Goal: Transaction & Acquisition: Obtain resource

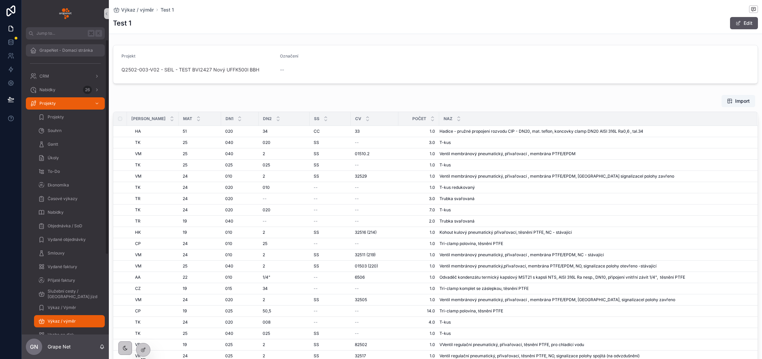
click at [59, 51] on span "GrapeNet - Domací stránka" at bounding box center [65, 50] width 53 height 5
click at [52, 51] on span "GrapeNet - Domací stránka" at bounding box center [65, 50] width 53 height 5
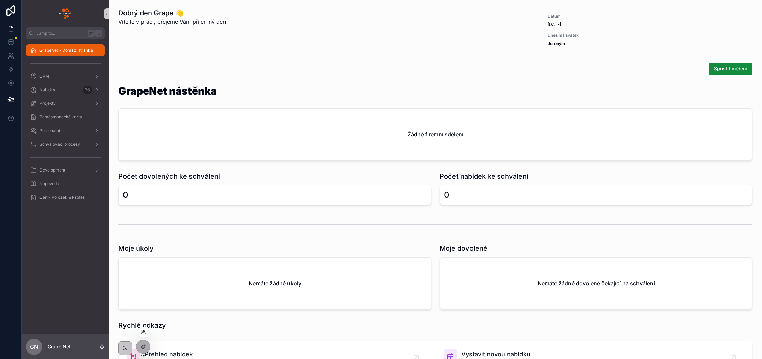
click at [143, 332] on icon at bounding box center [143, 331] width 5 height 5
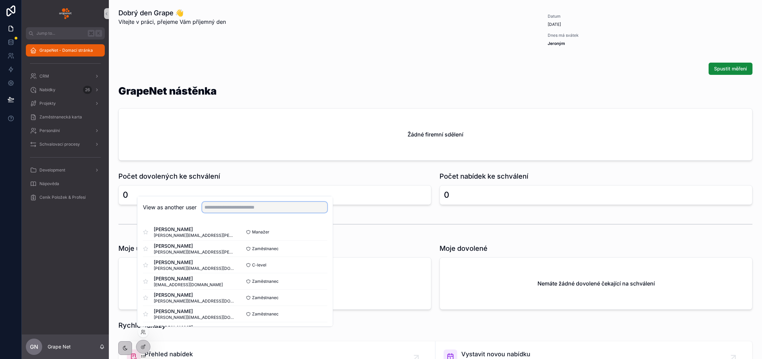
click at [232, 208] on input "text" at bounding box center [264, 207] width 125 height 11
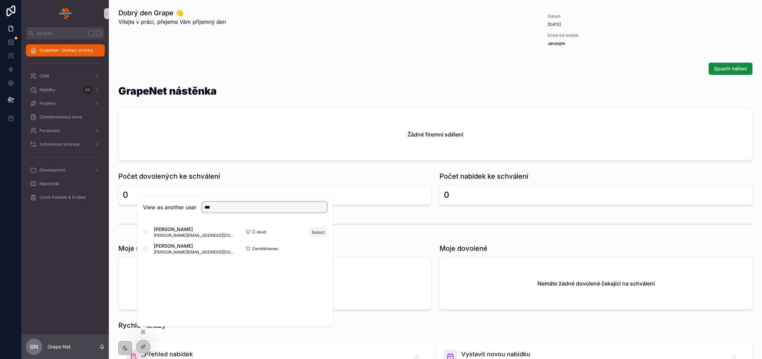
type input "***"
click at [319, 230] on button "Select" at bounding box center [319, 232] width 18 height 10
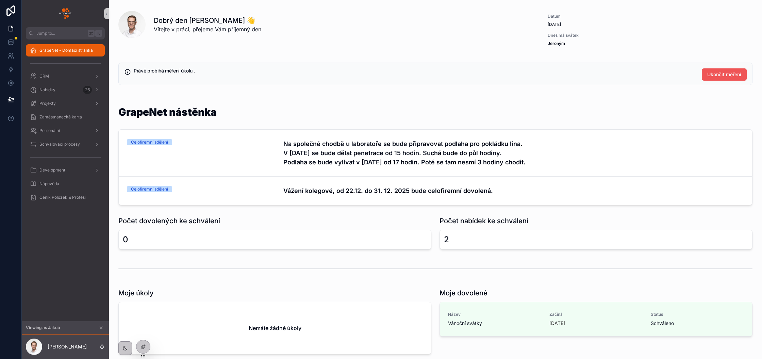
click at [723, 76] on span "Ukončit měření" at bounding box center [725, 74] width 34 height 7
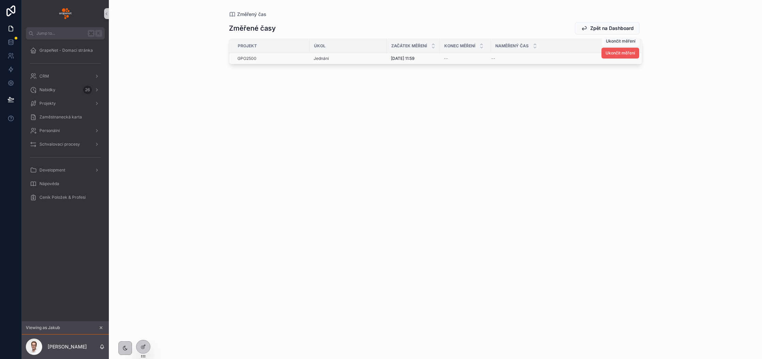
click at [620, 56] on button "Ukončit měření" at bounding box center [621, 53] width 38 height 11
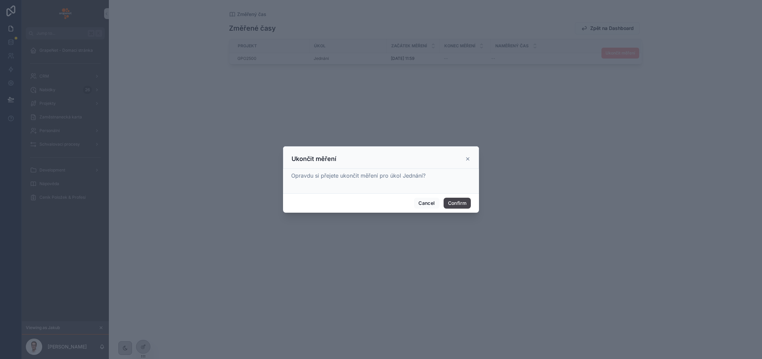
click at [466, 203] on button "Confirm" at bounding box center [457, 203] width 27 height 11
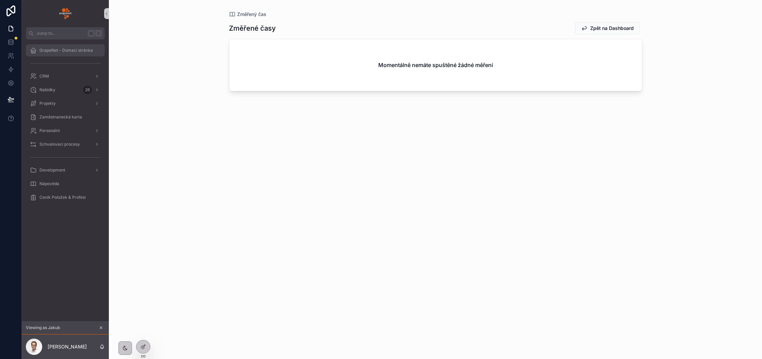
click at [62, 53] on div "GrapeNet - Domací stránka" at bounding box center [65, 50] width 71 height 11
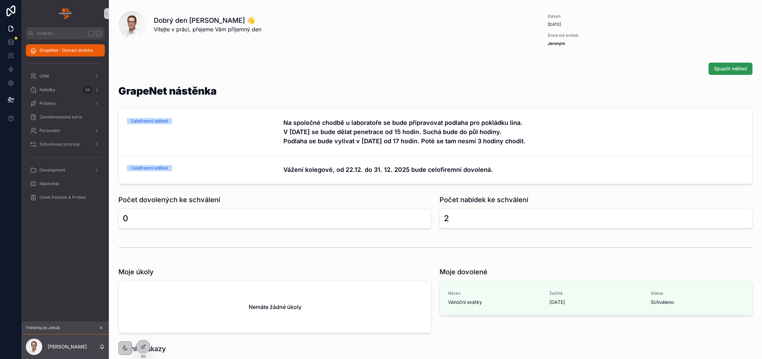
click at [722, 72] on button "Spustit měření" at bounding box center [731, 69] width 44 height 12
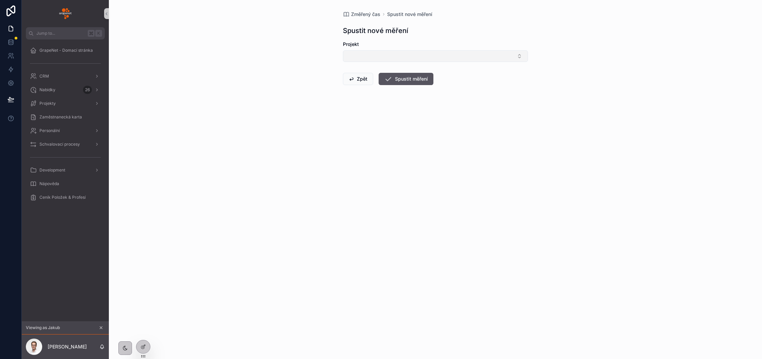
click at [432, 54] on button "Select Button" at bounding box center [435, 56] width 185 height 12
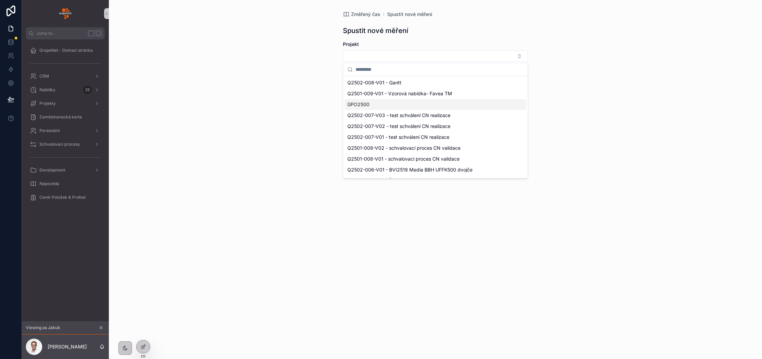
click at [393, 103] on div "GPO2500" at bounding box center [436, 104] width 182 height 11
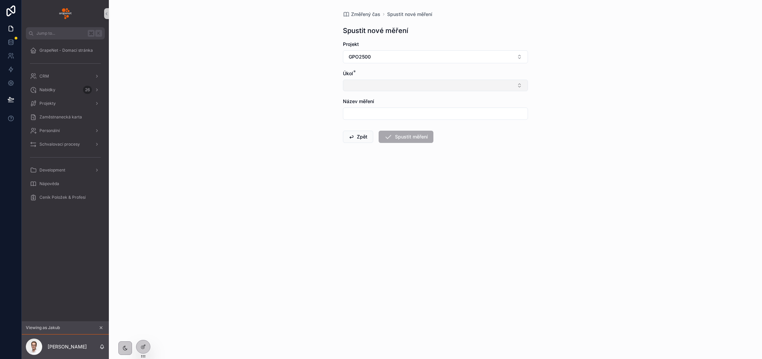
click at [387, 82] on button "Select Button" at bounding box center [435, 86] width 185 height 12
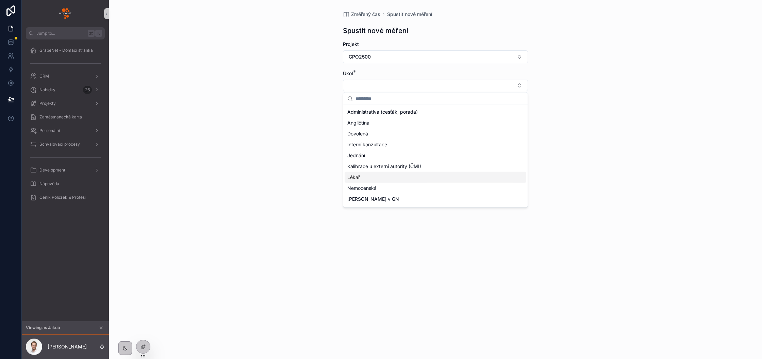
click at [375, 177] on div "Lékař" at bounding box center [436, 177] width 182 height 11
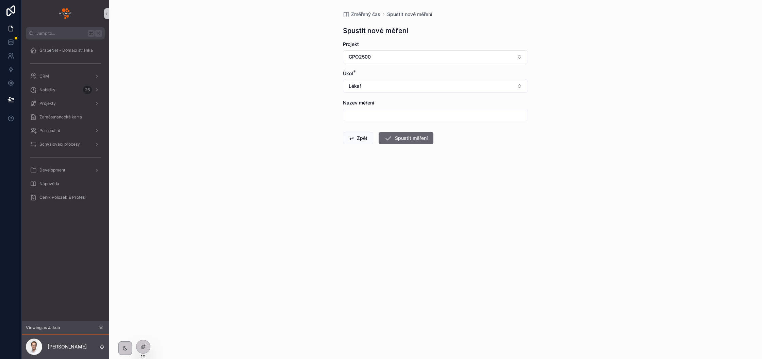
click at [407, 137] on button "Spustit měření" at bounding box center [406, 138] width 55 height 12
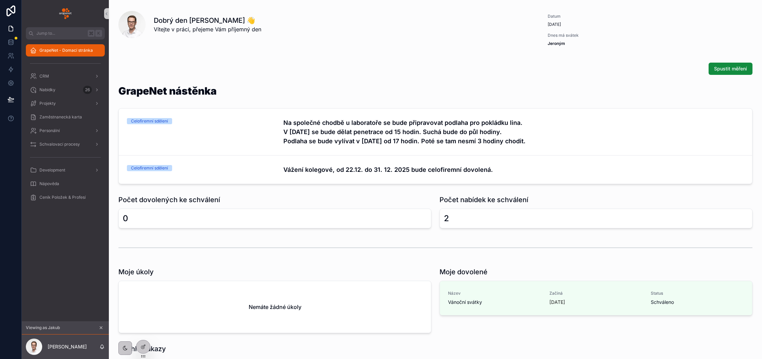
click at [647, 95] on div "GrapeNet nástěnka" at bounding box center [435, 95] width 634 height 18
click at [640, 83] on div "GrapeNet nástěnka Celofiremní sdělení Na společné chodbě u laboratoře se bude p…" at bounding box center [435, 135] width 643 height 104
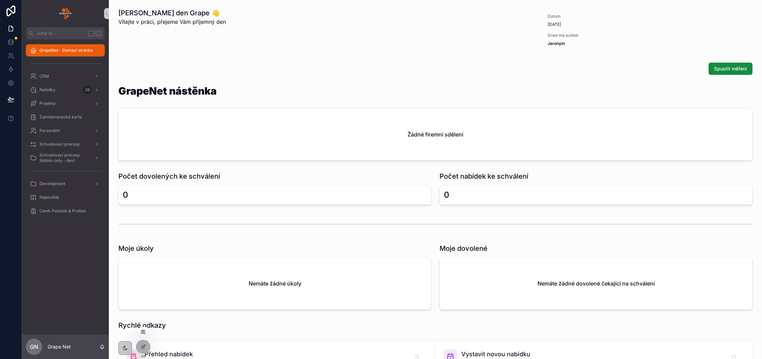
click at [143, 333] on icon at bounding box center [142, 333] width 3 height 1
click at [232, 207] on input "text" at bounding box center [264, 207] width 125 height 11
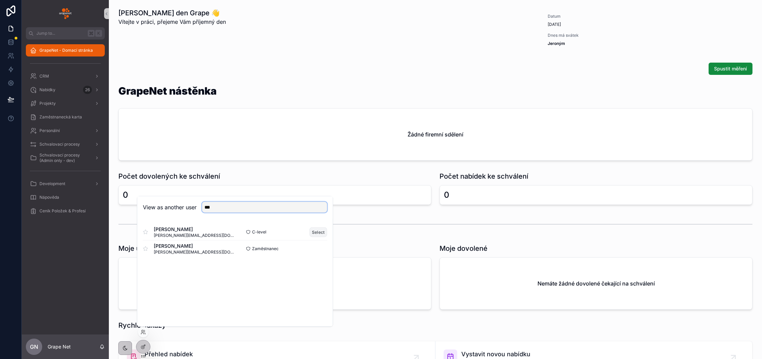
type input "***"
click at [323, 231] on button "Select" at bounding box center [319, 232] width 18 height 10
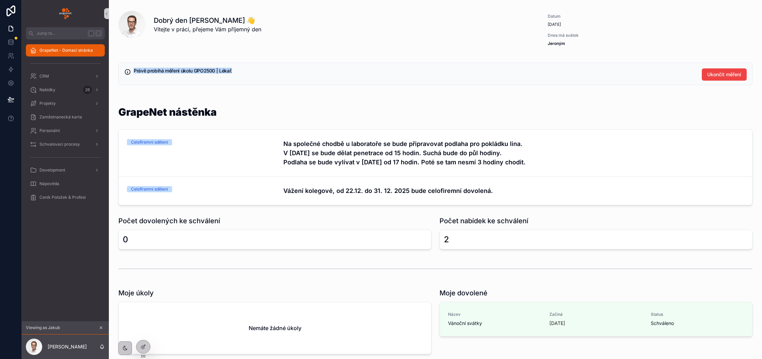
drag, startPoint x: 135, startPoint y: 69, endPoint x: 235, endPoint y: 70, distance: 100.1
click at [235, 70] on h5 "Právě probíhá měření úkolu GPO2500 | Lékař." at bounding box center [415, 70] width 563 height 5
click at [201, 73] on h5 "Právě probíhá měření úkolu GPO2500 | Lékař." at bounding box center [415, 70] width 563 height 5
click at [225, 73] on h5 "Právě probíhá měření úkolu GPO2500 | Lékař." at bounding box center [415, 70] width 563 height 5
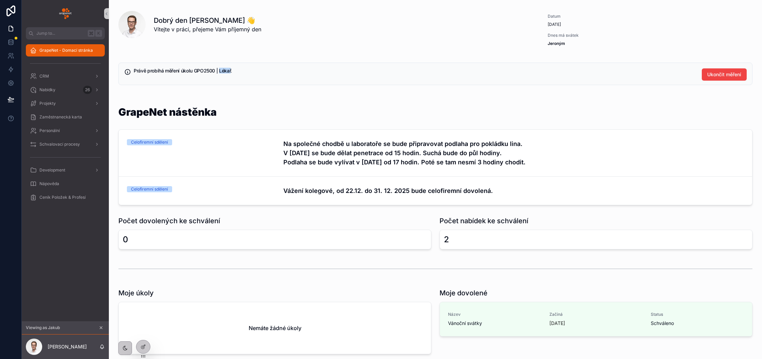
click at [225, 73] on h5 "Právě probíhá měření úkolu GPO2500 | Lékař." at bounding box center [415, 70] width 563 height 5
drag, startPoint x: 238, startPoint y: 72, endPoint x: 140, endPoint y: 68, distance: 98.4
click at [140, 68] on h5 "Právě probíhá měření úkolu GPO2500 | Lékař." at bounding box center [415, 70] width 563 height 5
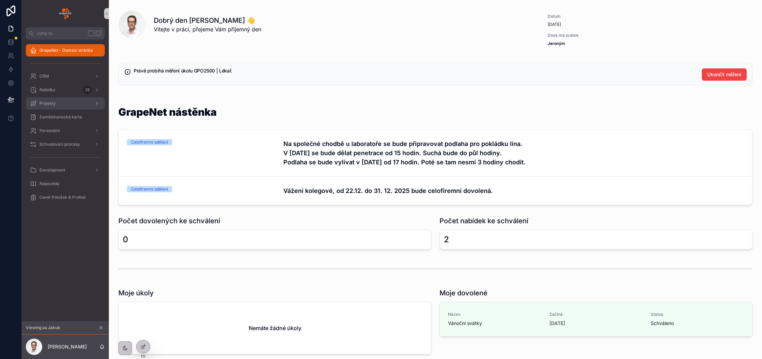
click at [54, 105] on span "Projekty" at bounding box center [47, 103] width 16 height 5
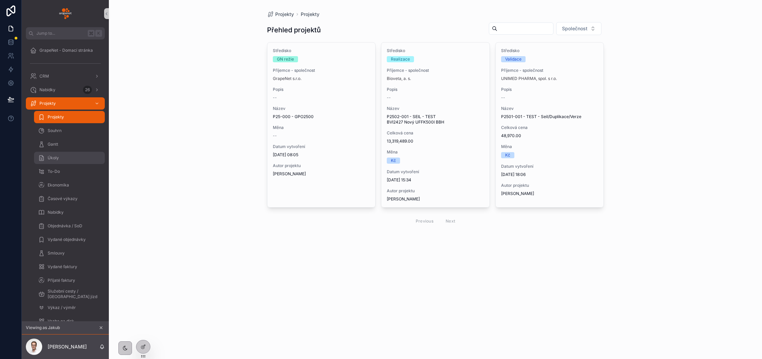
click at [57, 158] on span "Úkoly" at bounding box center [53, 157] width 11 height 5
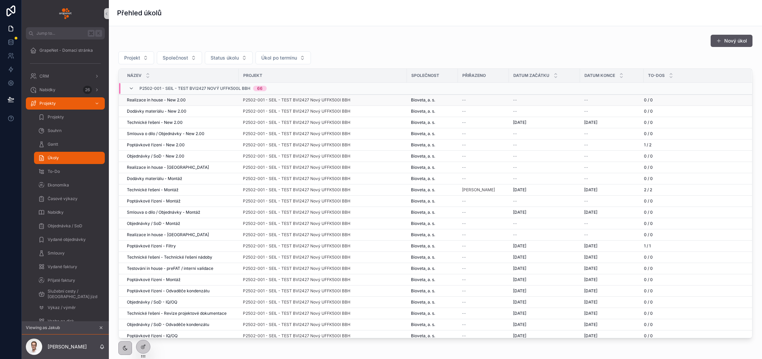
click at [364, 100] on div "P2502-001 - SEIL - TEST BVI2427 Nový UFFK500l BBH" at bounding box center [323, 99] width 160 height 5
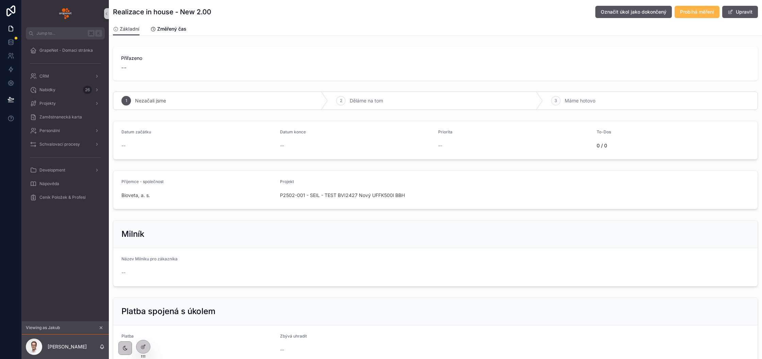
click at [690, 15] on span "Probíhá měření" at bounding box center [697, 12] width 34 height 7
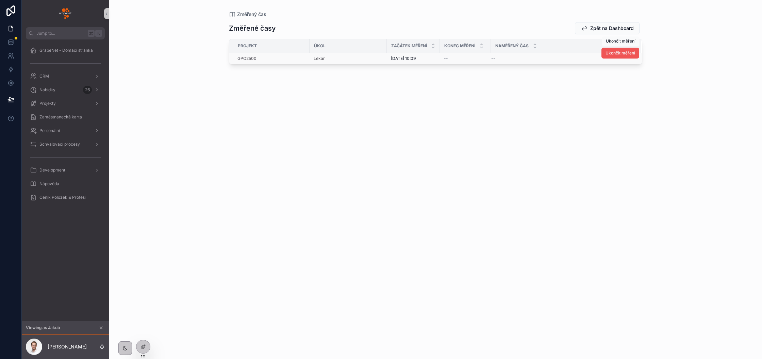
click at [611, 53] on span "Ukončit měření" at bounding box center [621, 52] width 30 height 5
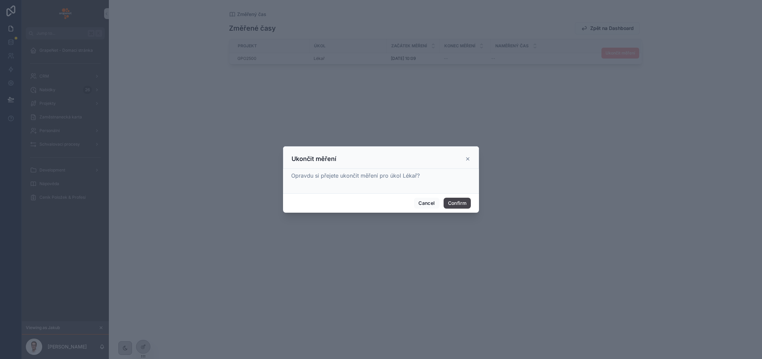
click at [455, 203] on button "Confirm" at bounding box center [457, 203] width 27 height 11
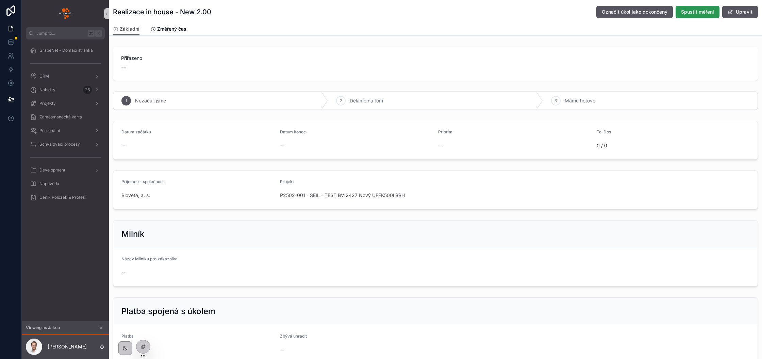
click at [701, 15] on span "Spustit měření" at bounding box center [697, 12] width 33 height 7
click at [167, 25] on link "Změřený čas" at bounding box center [168, 30] width 36 height 14
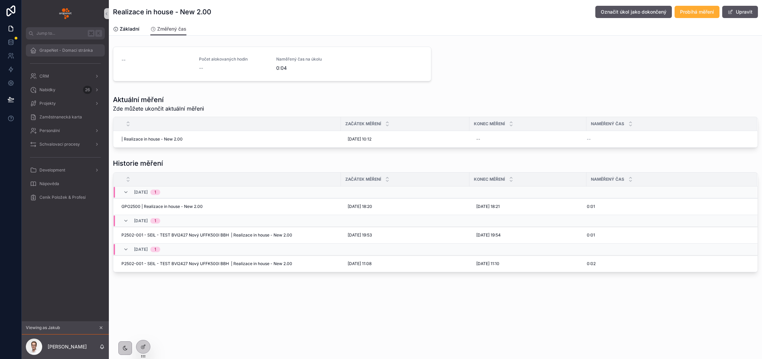
click at [75, 54] on div "GrapeNet - Domací stránka" at bounding box center [65, 50] width 71 height 11
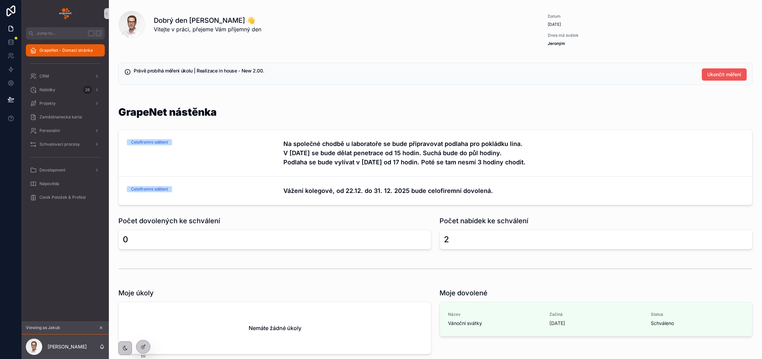
click at [725, 76] on span "Ukončit měření" at bounding box center [725, 74] width 34 height 7
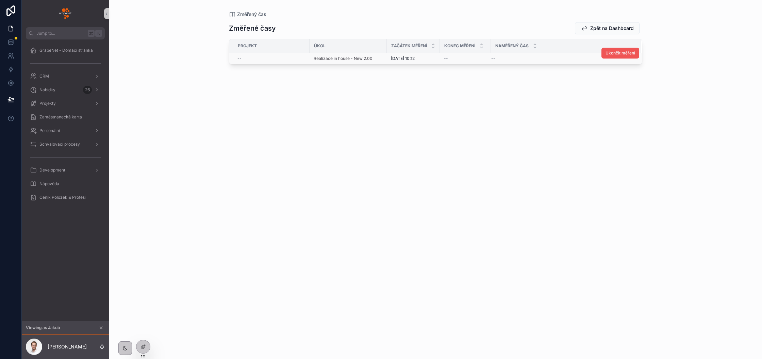
click at [612, 55] on span "Ukončit měření" at bounding box center [621, 52] width 30 height 5
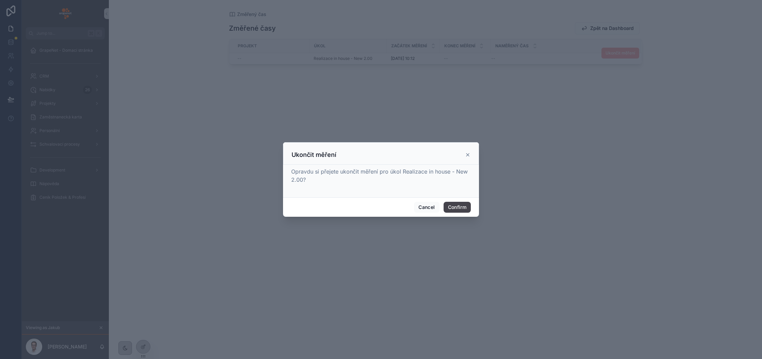
click at [455, 208] on button "Confirm" at bounding box center [457, 207] width 27 height 11
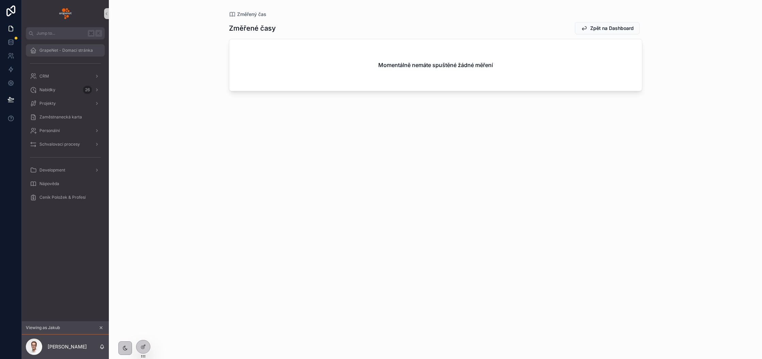
click at [77, 53] on span "GrapeNet - Domací stránka" at bounding box center [65, 50] width 53 height 5
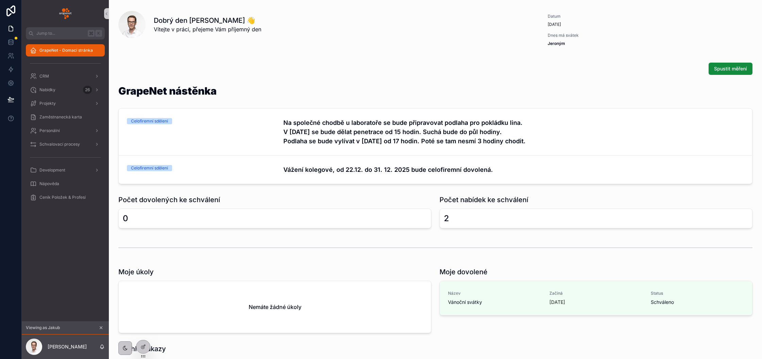
click at [101, 328] on icon "scrollable content" at bounding box center [101, 328] width 2 height 2
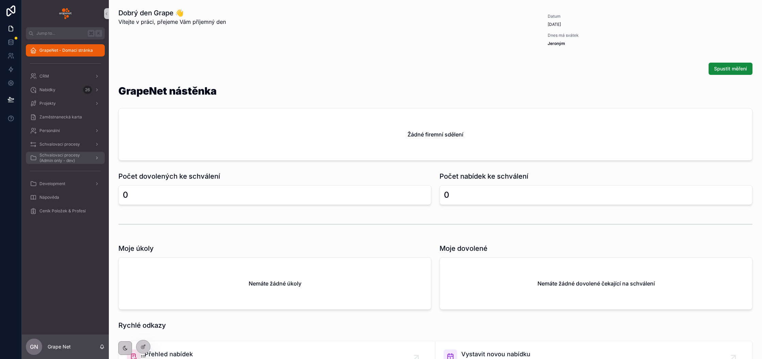
click at [65, 159] on span "Schvalovací procesy (Admin only - dev)" at bounding box center [64, 157] width 50 height 11
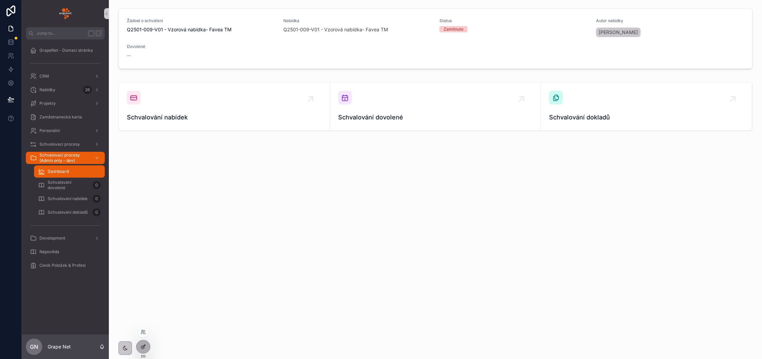
click at [143, 349] on icon at bounding box center [142, 347] width 3 height 3
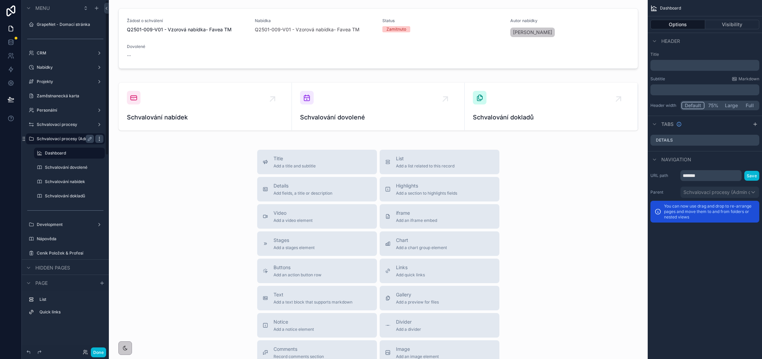
click at [98, 139] on icon "scrollable content" at bounding box center [99, 138] width 5 height 5
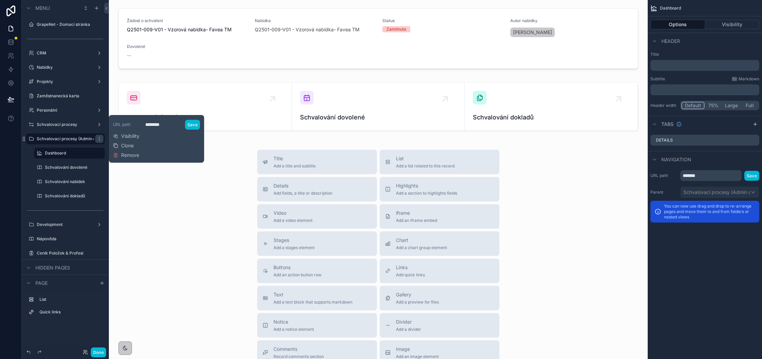
click at [133, 140] on div "URL path ******** Save Visibility Clone Remove" at bounding box center [156, 139] width 87 height 42
click at [135, 135] on span "Visibility" at bounding box center [130, 136] width 18 height 7
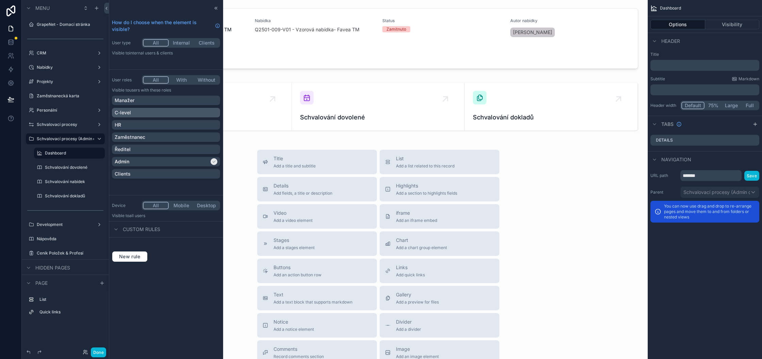
click at [177, 116] on div "C-level" at bounding box center [166, 113] width 108 height 10
click at [98, 353] on button "Done" at bounding box center [98, 353] width 15 height 10
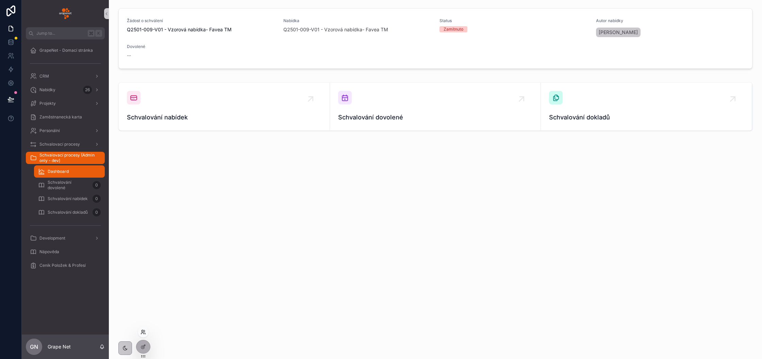
click at [142, 334] on icon at bounding box center [143, 331] width 5 height 5
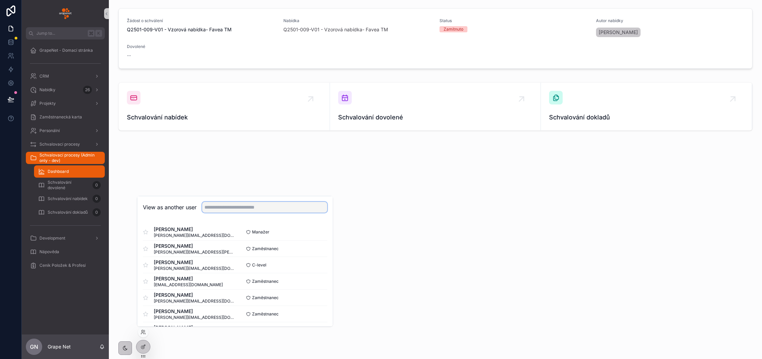
click at [233, 212] on input "text" at bounding box center [264, 207] width 125 height 11
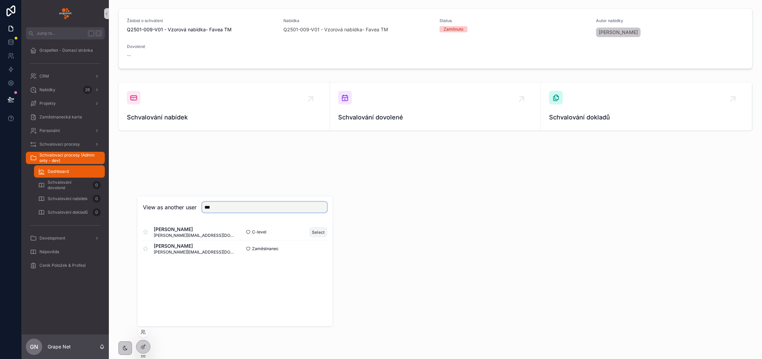
type input "***"
click at [319, 231] on button "Select" at bounding box center [319, 232] width 18 height 10
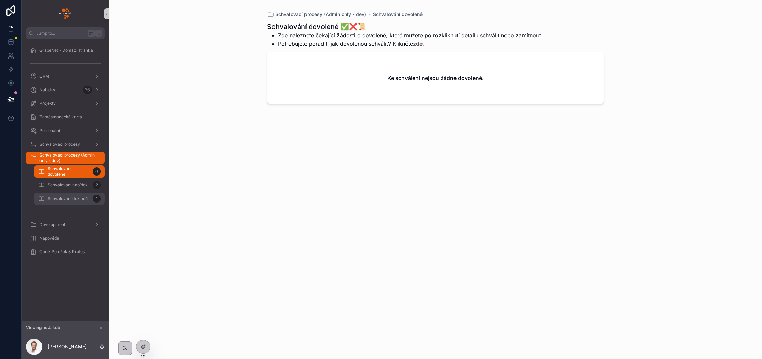
click at [69, 200] on span "Schvalování dokladů" at bounding box center [68, 198] width 40 height 5
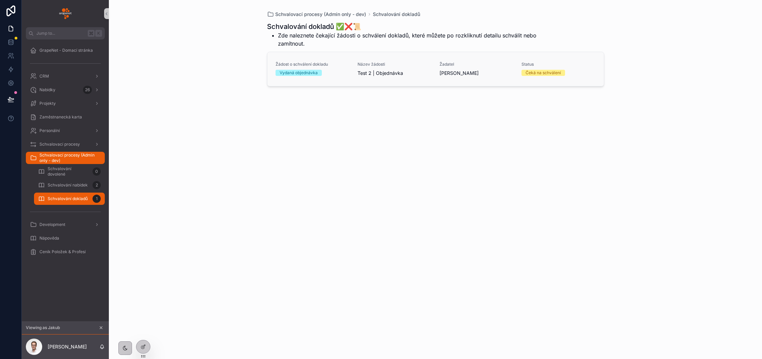
click at [419, 72] on span "Test 2 | Objednávka" at bounding box center [395, 73] width 74 height 7
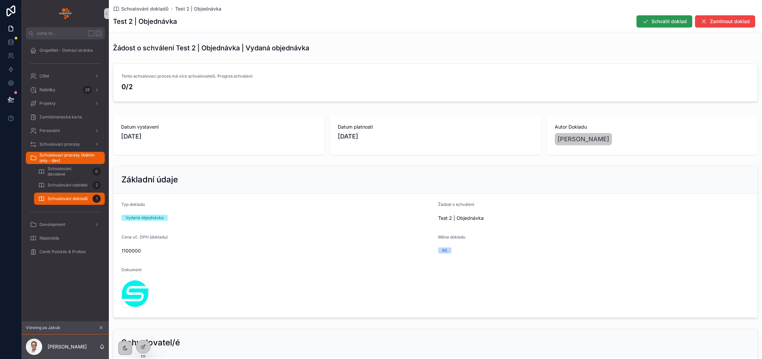
click at [659, 19] on span "Schválit doklad" at bounding box center [669, 21] width 35 height 7
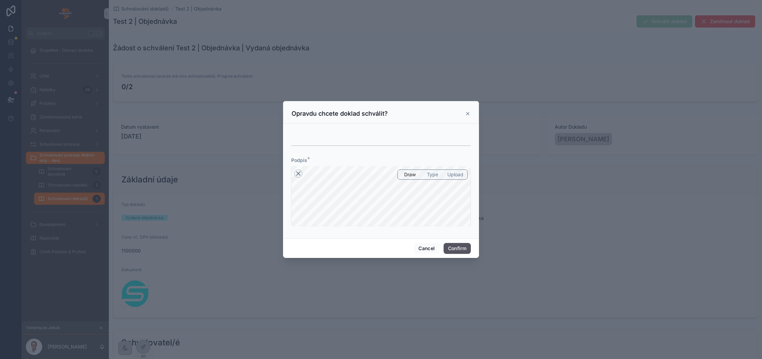
click at [296, 174] on icon at bounding box center [298, 173] width 8 height 8
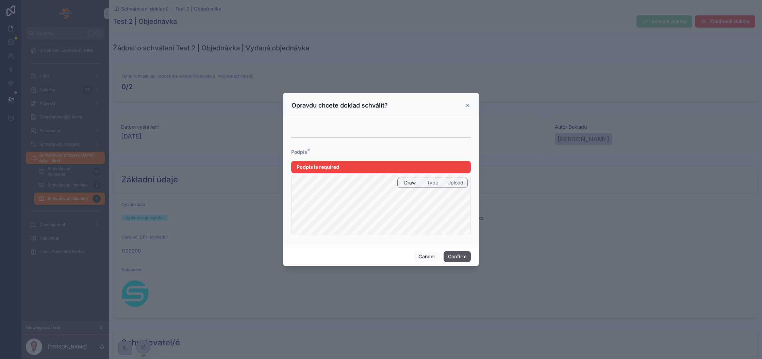
click at [431, 183] on span "Type" at bounding box center [432, 182] width 11 height 7
click at [374, 204] on input "text" at bounding box center [381, 204] width 108 height 11
type input "*****"
click at [379, 206] on input "*****" at bounding box center [381, 204] width 108 height 11
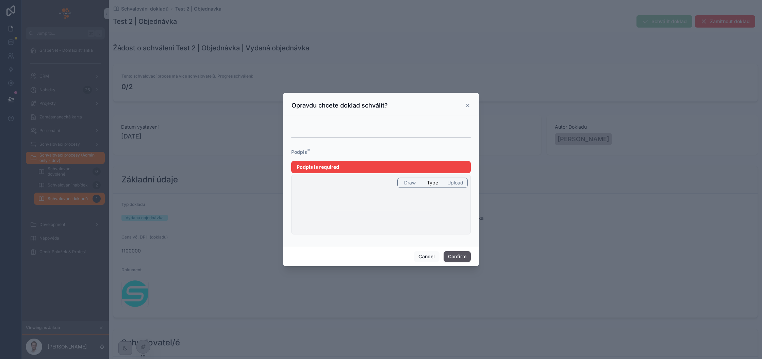
click at [455, 184] on span "Upload" at bounding box center [456, 182] width 16 height 7
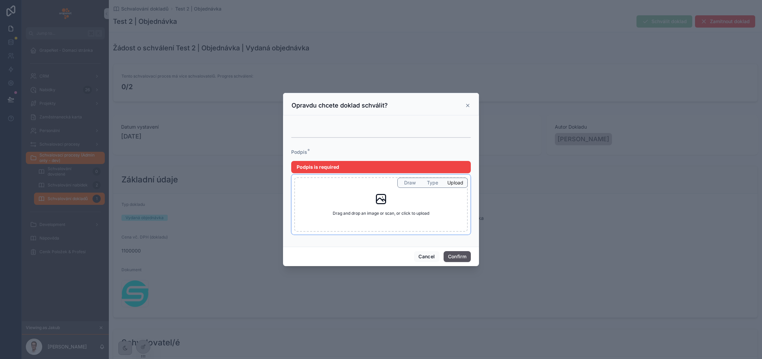
click at [378, 201] on icon at bounding box center [381, 199] width 12 height 12
click at [309, 150] on div "Podpis *" at bounding box center [381, 152] width 180 height 7
click at [458, 256] on button "Confirm" at bounding box center [457, 256] width 27 height 11
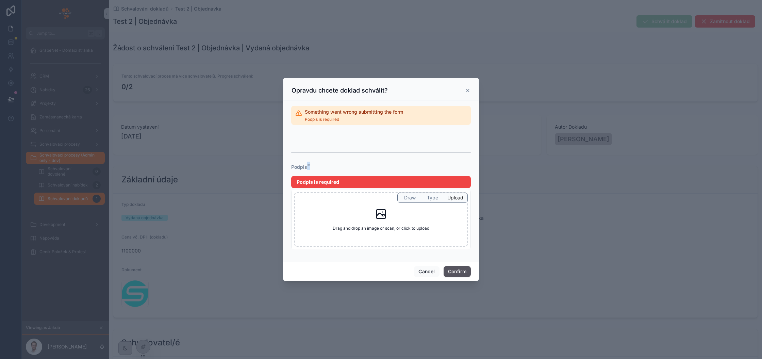
click at [410, 196] on span "Draw" at bounding box center [410, 197] width 12 height 7
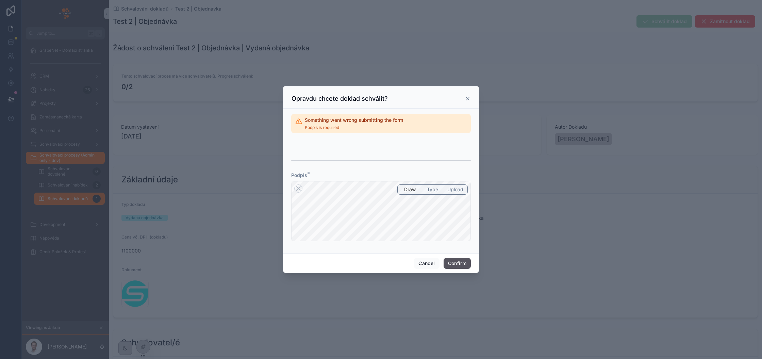
click at [468, 100] on icon at bounding box center [467, 98] width 5 height 5
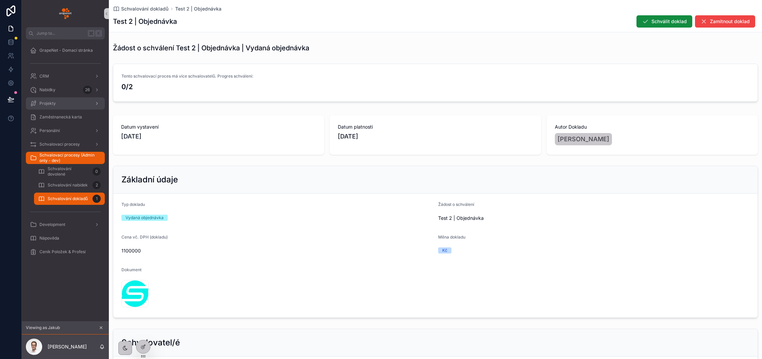
click at [63, 108] on div "Projekty" at bounding box center [65, 103] width 71 height 11
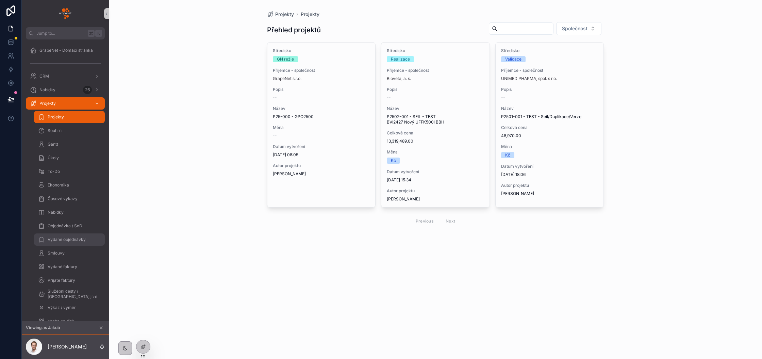
click at [65, 239] on span "Vydané objednávky" at bounding box center [67, 239] width 38 height 5
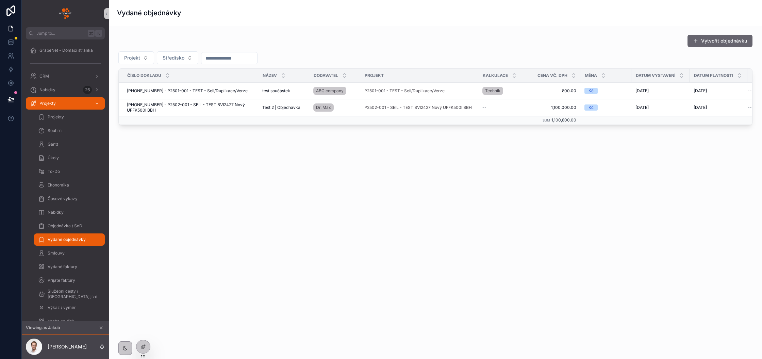
click at [711, 43] on button "Vytvořit objednávku" at bounding box center [720, 41] width 65 height 12
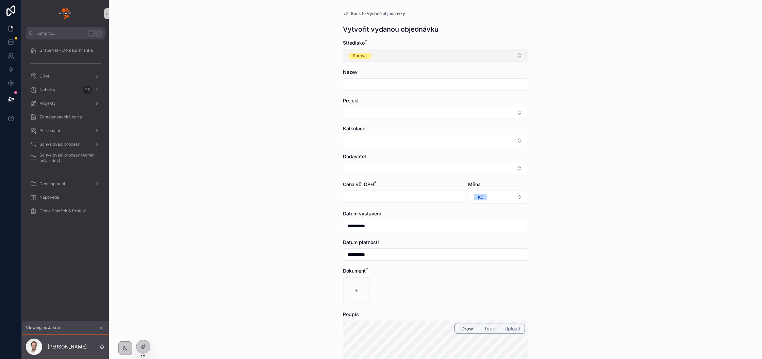
click at [406, 59] on button "Správa" at bounding box center [435, 55] width 185 height 13
click at [297, 86] on div "**********" at bounding box center [435, 179] width 653 height 359
click at [411, 55] on button "Správa" at bounding box center [435, 55] width 185 height 13
click at [384, 83] on div "Validace" at bounding box center [436, 82] width 182 height 10
click at [394, 88] on input "scrollable content" at bounding box center [435, 85] width 184 height 10
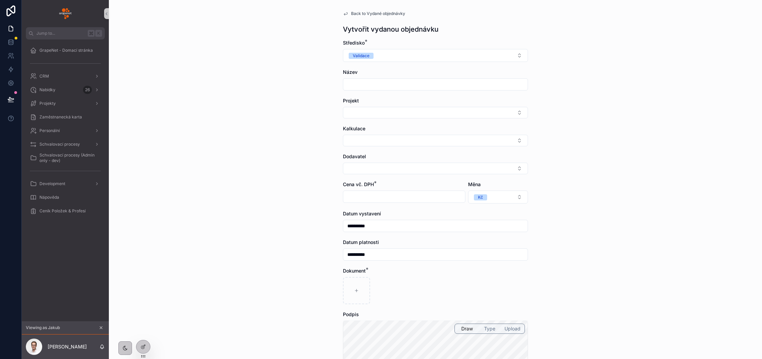
click at [374, 122] on form "**********" at bounding box center [435, 243] width 185 height 408
click at [386, 117] on button "Select Button" at bounding box center [435, 113] width 185 height 12
click at [413, 140] on span "P2501-001 - TEST - Seil/Duplikace/Verze" at bounding box center [394, 139] width 92 height 7
click at [398, 142] on button "Select Button" at bounding box center [435, 142] width 185 height 12
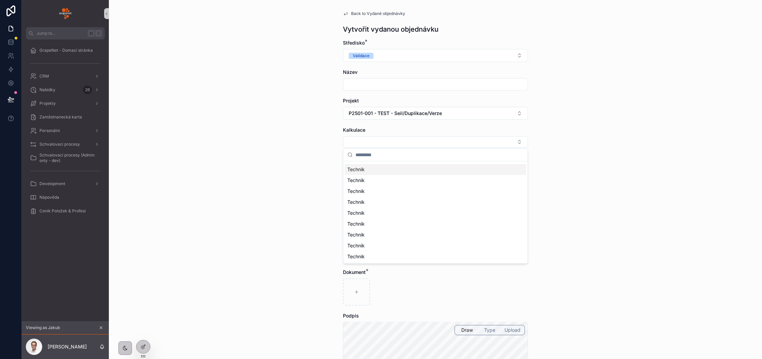
click at [281, 130] on div "**********" at bounding box center [435, 179] width 653 height 359
click at [387, 167] on button "Select Button" at bounding box center [435, 170] width 185 height 12
click at [287, 197] on div "**********" at bounding box center [435, 179] width 653 height 359
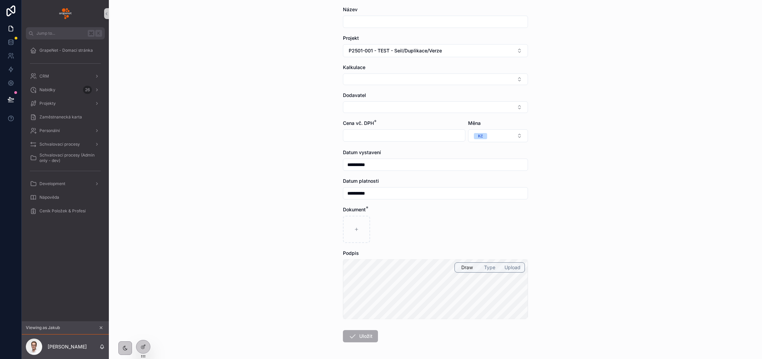
scroll to position [60, 0]
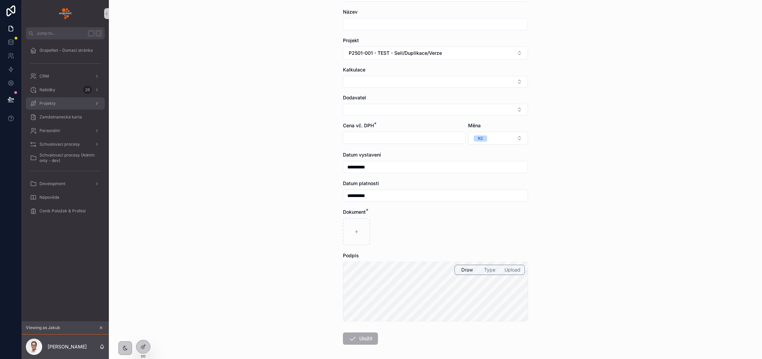
click at [57, 102] on div "Projekty" at bounding box center [65, 103] width 71 height 11
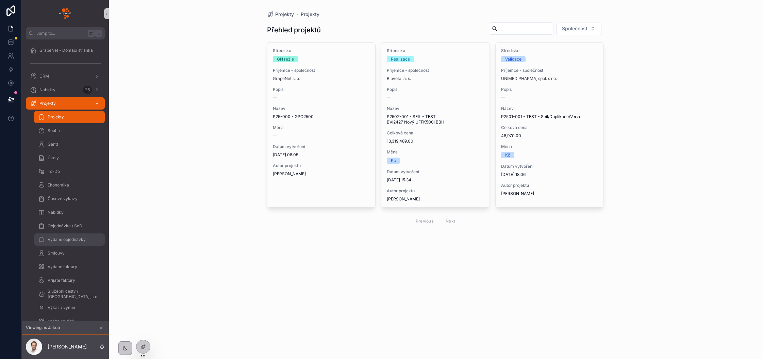
click at [63, 238] on span "Vydané objednávky" at bounding box center [67, 239] width 38 height 5
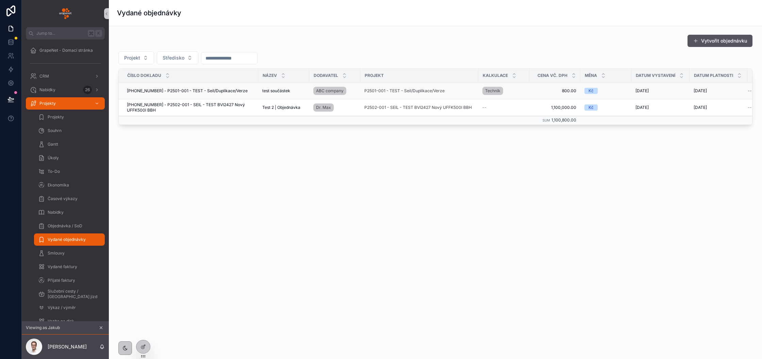
click at [455, 91] on div "P2501-001 - TEST - Seil/Duplikace/Verze" at bounding box center [420, 90] width 110 height 5
click at [538, 88] on span "800.00" at bounding box center [555, 90] width 43 height 5
click at [245, 91] on div "25-01-002 - P2501-001 - TEST - Seil/Duplikace/Verze 25-01-002 - P2501-001 - TES…" at bounding box center [190, 90] width 127 height 5
click at [258, 92] on td "test součástek test součástek" at bounding box center [283, 91] width 51 height 17
drag, startPoint x: 126, startPoint y: 90, endPoint x: 149, endPoint y: 91, distance: 23.2
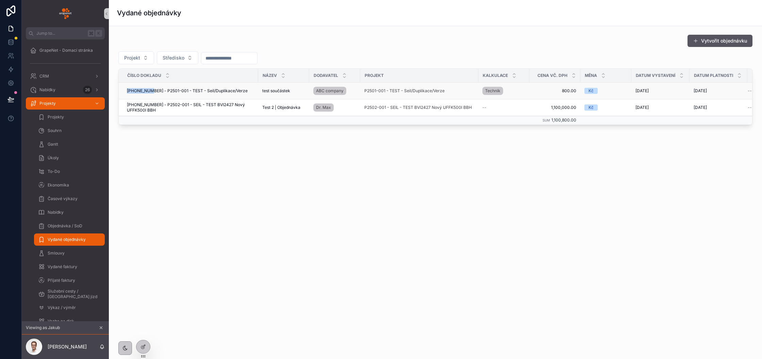
click at [149, 91] on td "25-01-002 - P2501-001 - TEST - Seil/Duplikace/Verze 25-01-002 - P2501-001 - TES…" at bounding box center [189, 91] width 140 height 17
drag, startPoint x: 129, startPoint y: 91, endPoint x: 163, endPoint y: 92, distance: 34.1
click at [163, 92] on span "25-01-002 - P2501-001 - TEST - Seil/Duplikace/Verze" at bounding box center [187, 90] width 121 height 5
click at [177, 114] on td "25-02-001 - P2502-001 - SEIL - TEST BVI2427 Nový UFFK500l BBH 25-02-001 - P2502…" at bounding box center [189, 107] width 140 height 17
drag, startPoint x: 151, startPoint y: 90, endPoint x: 214, endPoint y: 90, distance: 62.6
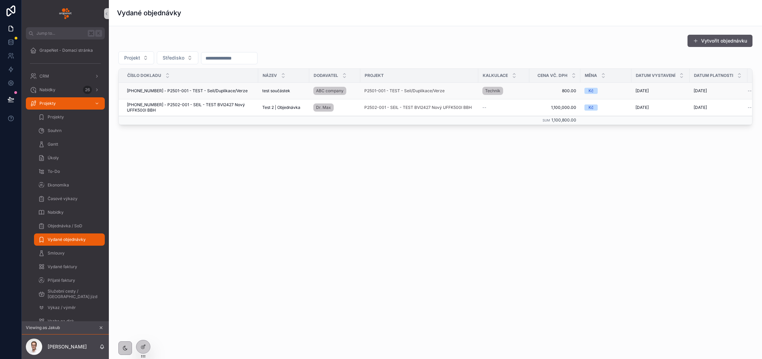
click at [214, 90] on span "25-01-002 - P2501-001 - TEST - Seil/Duplikace/Verze" at bounding box center [187, 90] width 121 height 5
drag, startPoint x: 173, startPoint y: 89, endPoint x: 150, endPoint y: 90, distance: 22.8
click at [150, 90] on span "25-01-002 - P2501-001 - TEST - Seil/Duplikace/Verze" at bounding box center [187, 90] width 121 height 5
drag, startPoint x: 231, startPoint y: 92, endPoint x: 177, endPoint y: 88, distance: 54.9
click at [177, 88] on div "25-01-002 - P2501-001 - TEST - Seil/Duplikace/Verze 25-01-002 - P2501-001 - TES…" at bounding box center [190, 90] width 127 height 5
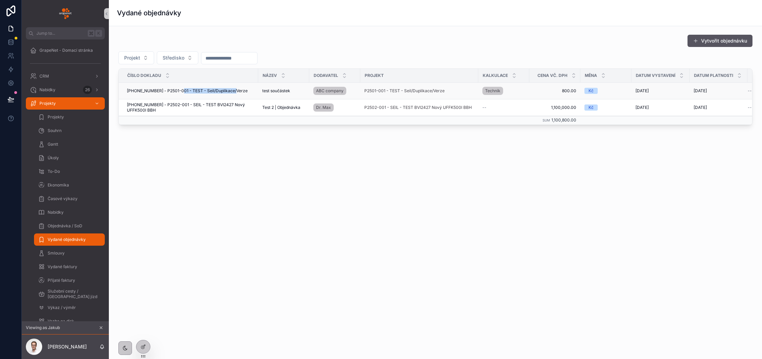
drag, startPoint x: 236, startPoint y: 88, endPoint x: 177, endPoint y: 90, distance: 58.9
click at [177, 90] on div "25-01-002 - P2501-001 - TEST - Seil/Duplikace/Verze 25-01-002 - P2501-001 - TES…" at bounding box center [190, 90] width 127 height 5
click at [201, 95] on td "25-01-002 - P2501-001 - TEST - Seil/Duplikace/Verze 25-01-002 - P2501-001 - TES…" at bounding box center [189, 91] width 140 height 17
drag, startPoint x: 233, startPoint y: 90, endPoint x: 148, endPoint y: 90, distance: 84.7
click at [148, 90] on div "25-01-002 - P2501-001 - TEST - Seil/Duplikace/Verze 25-01-002 - P2501-001 - TES…" at bounding box center [190, 90] width 127 height 5
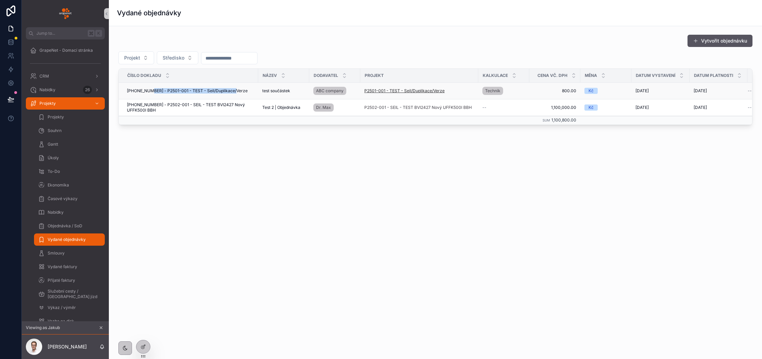
click at [384, 93] on span "P2501-001 - TEST - Seil/Duplikace/Verze" at bounding box center [405, 90] width 80 height 5
drag, startPoint x: 147, startPoint y: 105, endPoint x: 139, endPoint y: 103, distance: 8.1
click at [140, 103] on span "25-02-001 - P2502-001 - SEIL - TEST BVI2427 Nový UFFK500l BBH" at bounding box center [190, 107] width 127 height 11
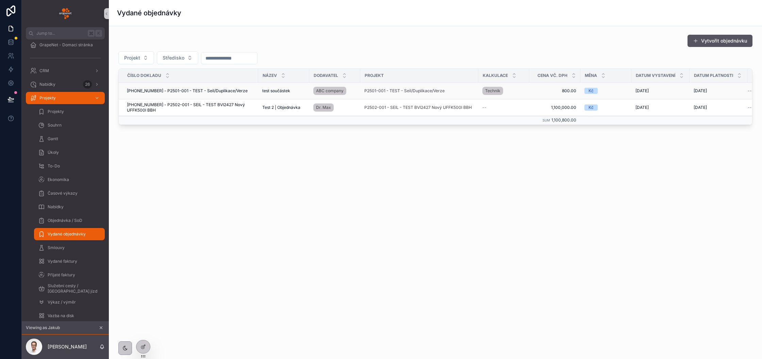
click at [457, 90] on div "P2501-001 - TEST - Seil/Duplikace/Verze" at bounding box center [420, 90] width 110 height 5
click at [73, 262] on span "Vydané faktury" at bounding box center [63, 261] width 30 height 5
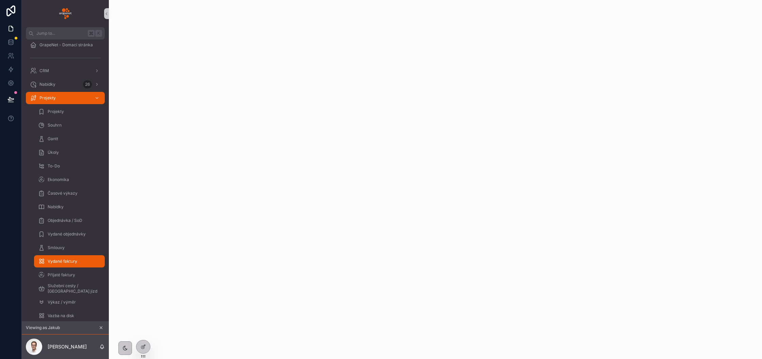
click at [101, 329] on icon "scrollable content" at bounding box center [101, 327] width 5 height 5
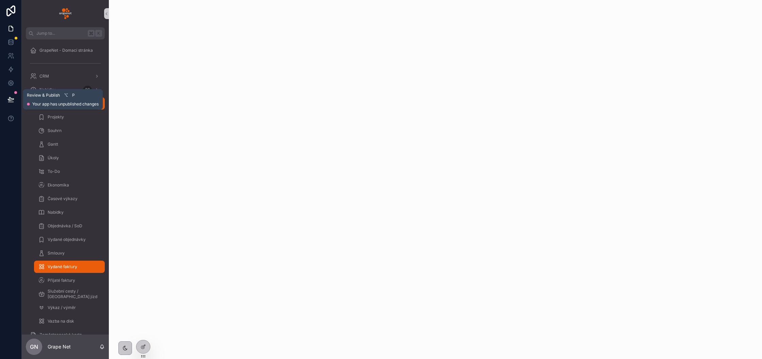
click at [12, 96] on icon at bounding box center [10, 99] width 7 height 7
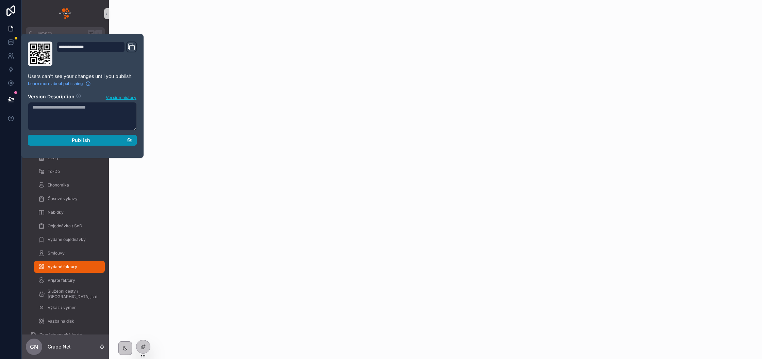
click at [50, 137] on div "Publish" at bounding box center [82, 140] width 100 height 6
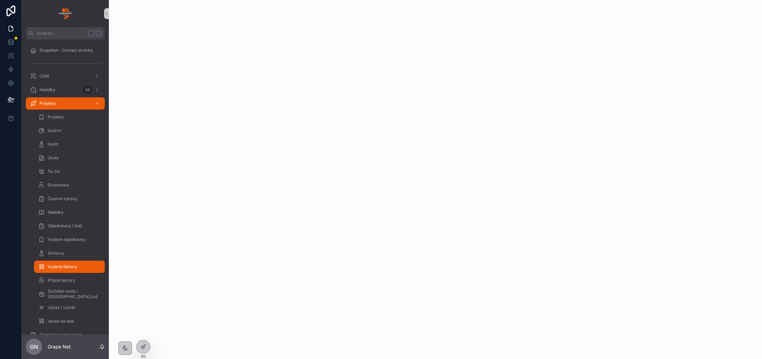
click at [146, 192] on div "scrollable content" at bounding box center [435, 179] width 653 height 359
click at [66, 281] on span "Přijaté faktury" at bounding box center [62, 280] width 28 height 5
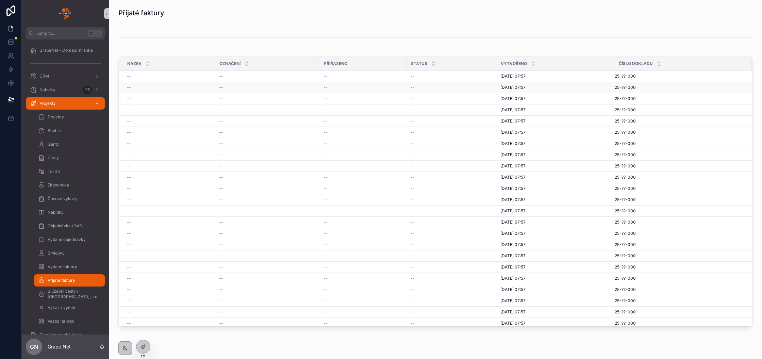
click at [348, 86] on div "--" at bounding box center [363, 87] width 79 height 5
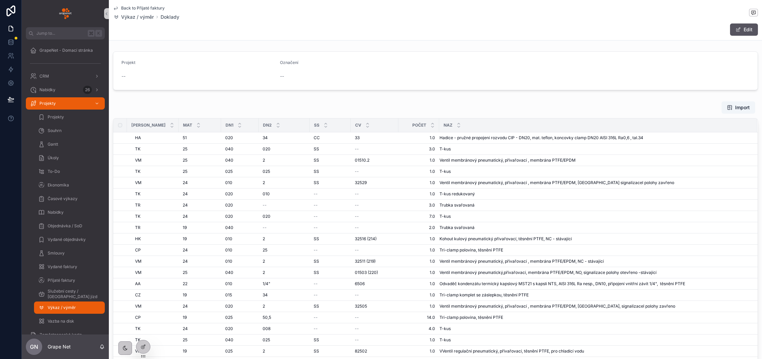
click at [129, 7] on span "Back to Přijaté faktury" at bounding box center [143, 7] width 44 height 5
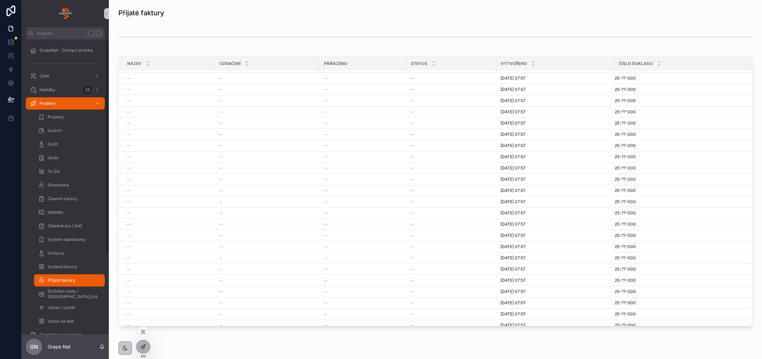
click at [143, 343] on div at bounding box center [143, 346] width 14 height 13
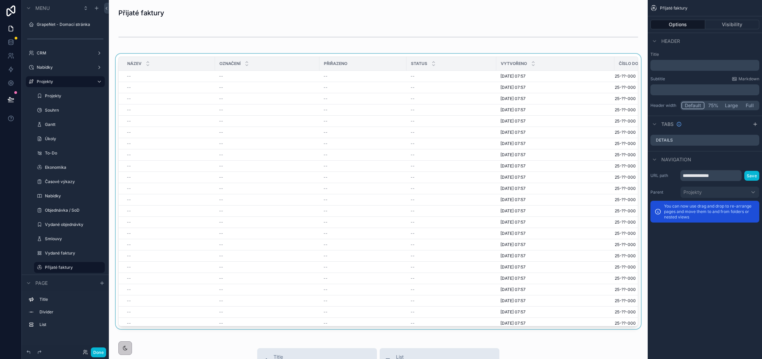
click at [431, 72] on div "scrollable content" at bounding box center [378, 193] width 528 height 278
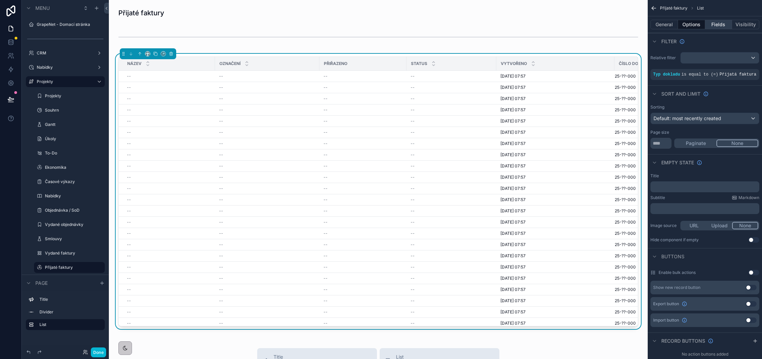
click at [723, 27] on button "Fields" at bounding box center [719, 25] width 27 height 10
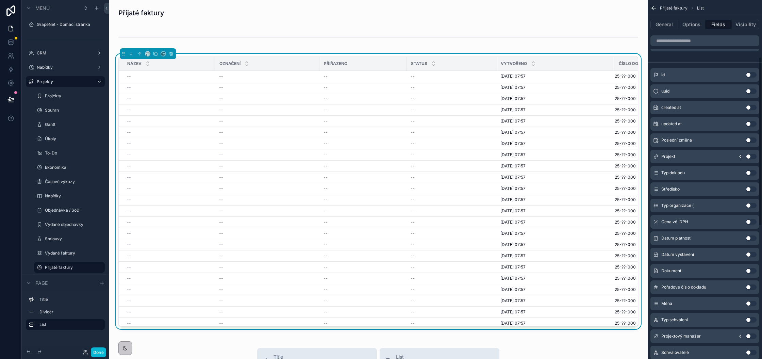
scroll to position [128, 0]
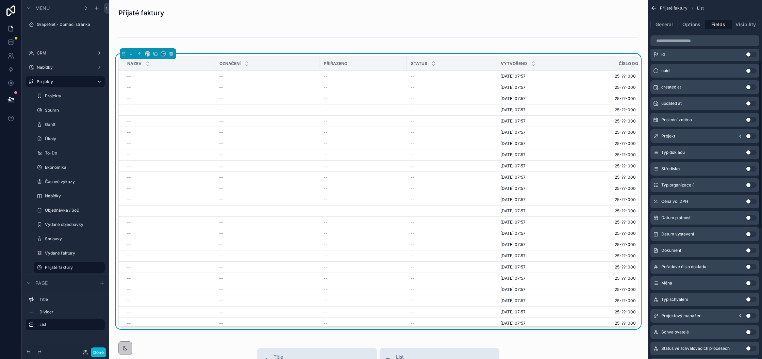
click at [749, 200] on button "Use setting" at bounding box center [751, 201] width 11 height 5
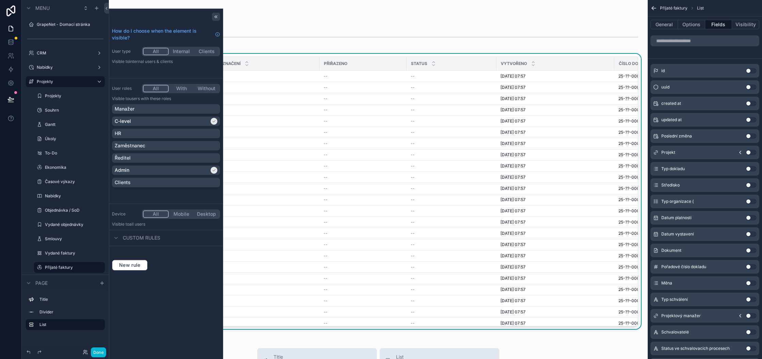
click at [217, 14] on icon at bounding box center [215, 16] width 5 height 5
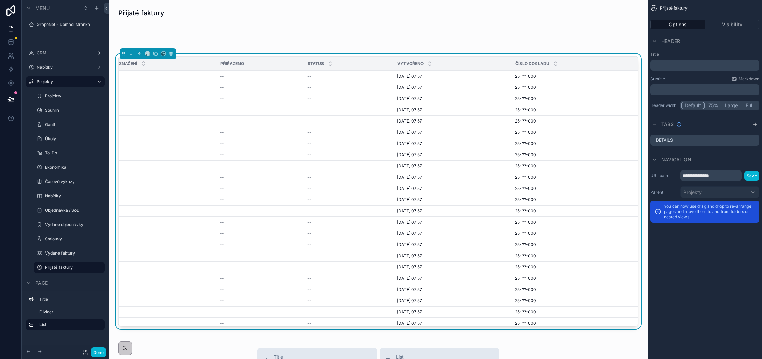
scroll to position [0, 165]
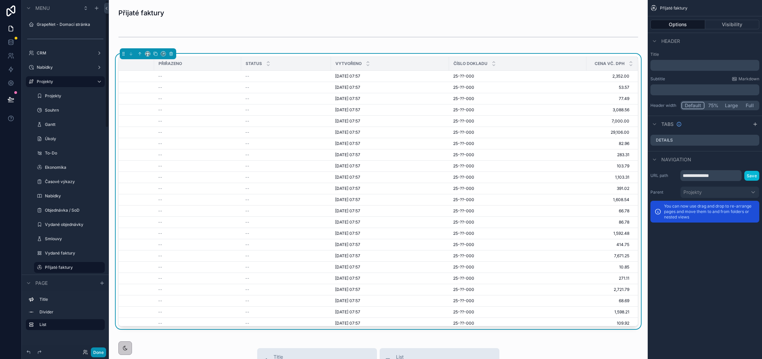
click at [98, 350] on button "Done" at bounding box center [98, 353] width 15 height 10
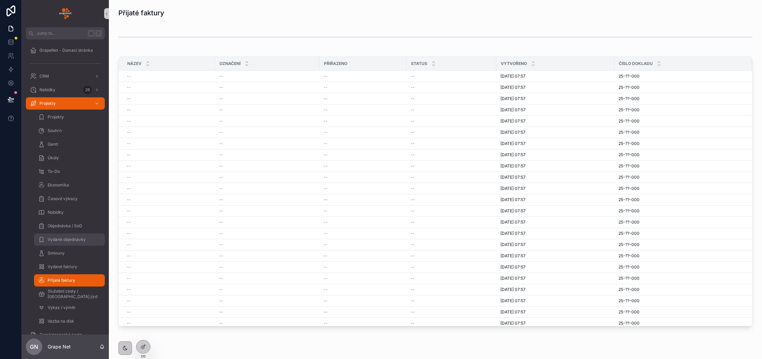
click at [62, 239] on span "Vydané objednávky" at bounding box center [67, 239] width 38 height 5
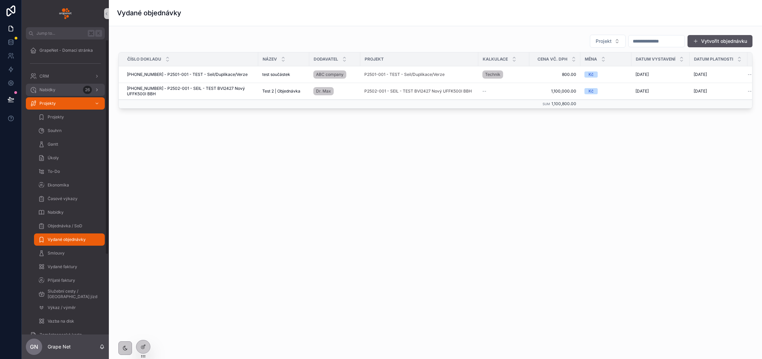
click at [53, 91] on span "Nabídky" at bounding box center [47, 89] width 16 height 5
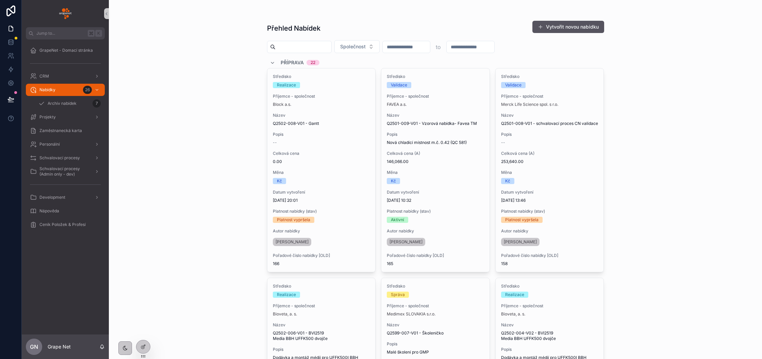
click at [300, 45] on input "scrollable content" at bounding box center [304, 47] width 56 height 10
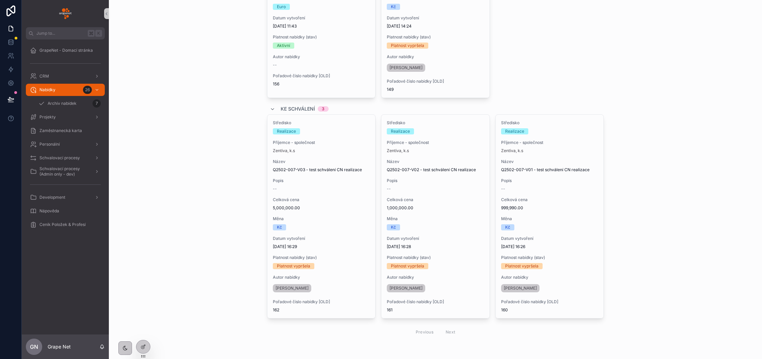
scroll to position [175, 0]
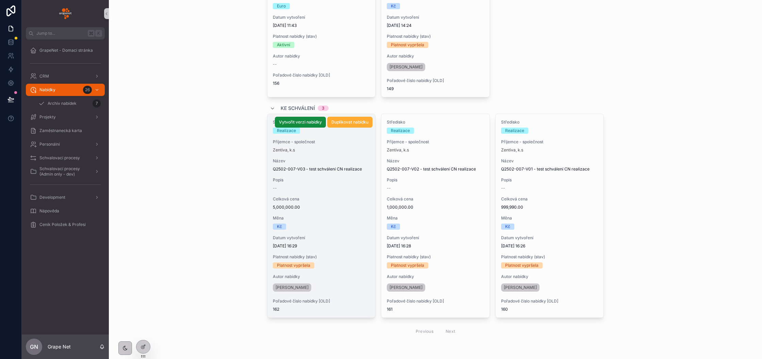
type input "***"
click at [347, 208] on span "5,000,000.00" at bounding box center [321, 207] width 97 height 5
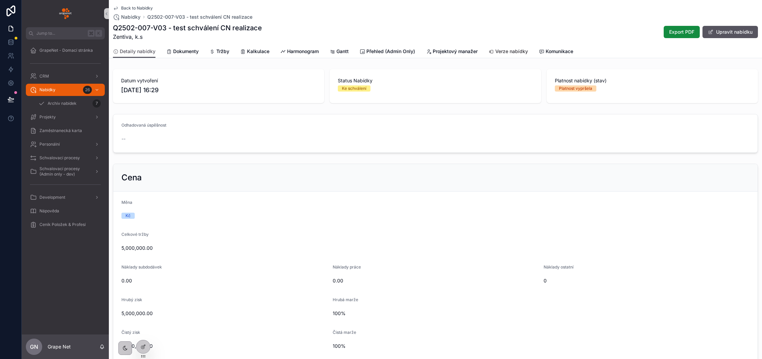
click at [508, 52] on span "Verze nabídky" at bounding box center [512, 51] width 33 height 7
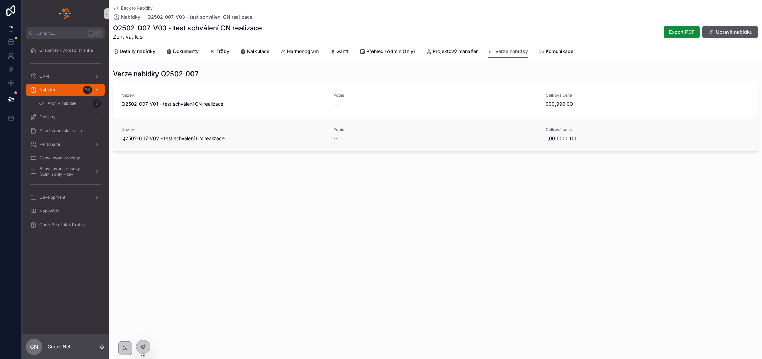
click at [442, 131] on span "Popis" at bounding box center [436, 129] width 204 height 5
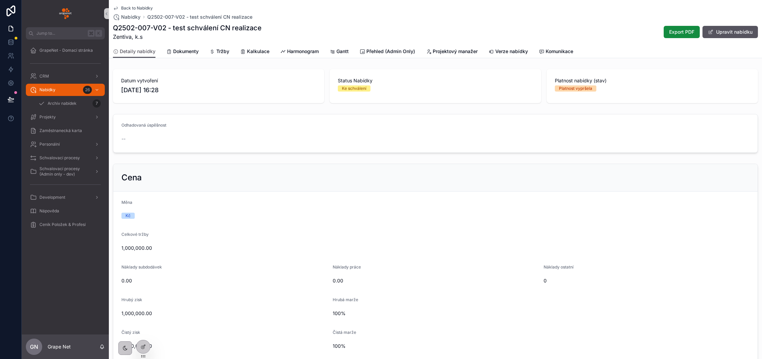
click at [126, 7] on span "Back to Nabídky" at bounding box center [137, 7] width 32 height 5
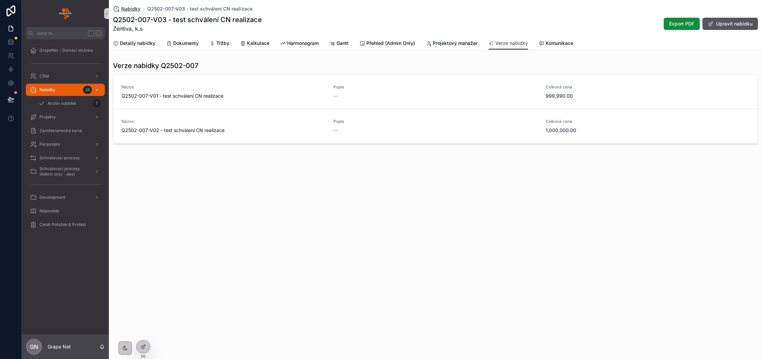
click at [127, 10] on span "Nabídky" at bounding box center [130, 8] width 19 height 7
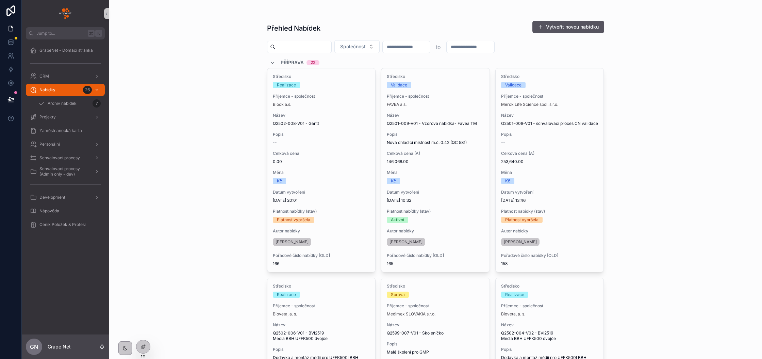
click at [295, 46] on input "scrollable content" at bounding box center [304, 47] width 56 height 10
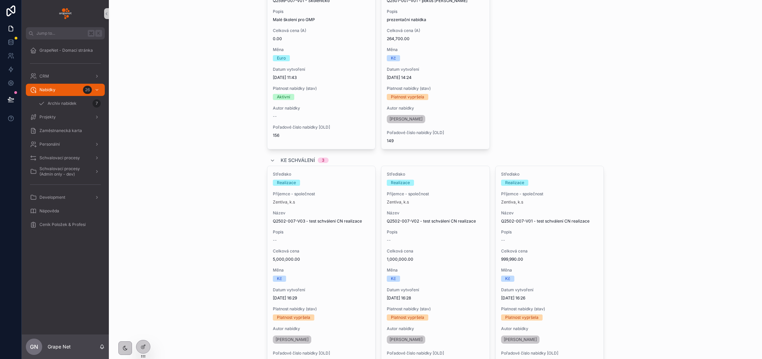
scroll to position [116, 0]
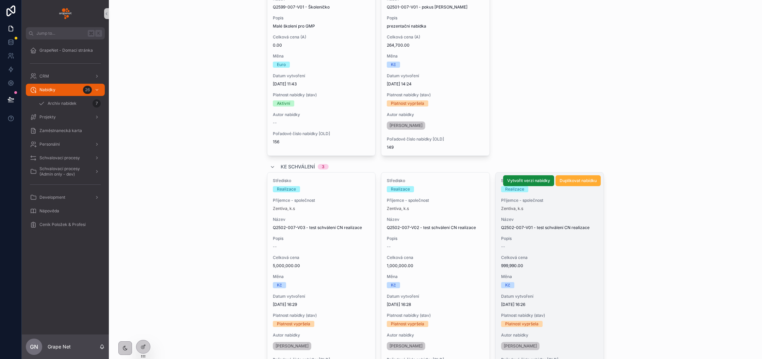
type input "***"
click at [545, 247] on div "--" at bounding box center [549, 246] width 97 height 5
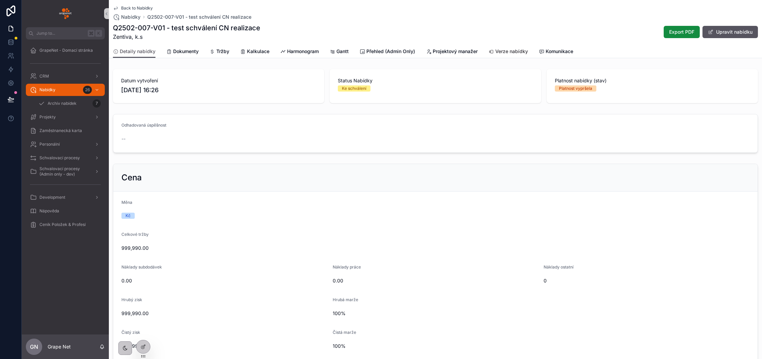
click at [507, 50] on span "Verze nabídky" at bounding box center [512, 51] width 33 height 7
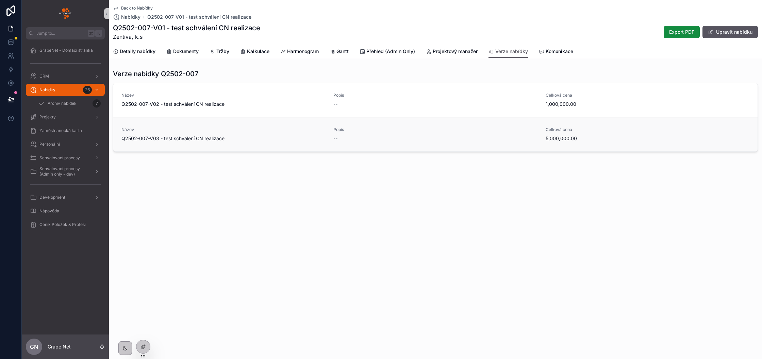
click at [291, 136] on span "Q2502-007-V03 - test schválení CN realizace" at bounding box center [224, 138] width 204 height 7
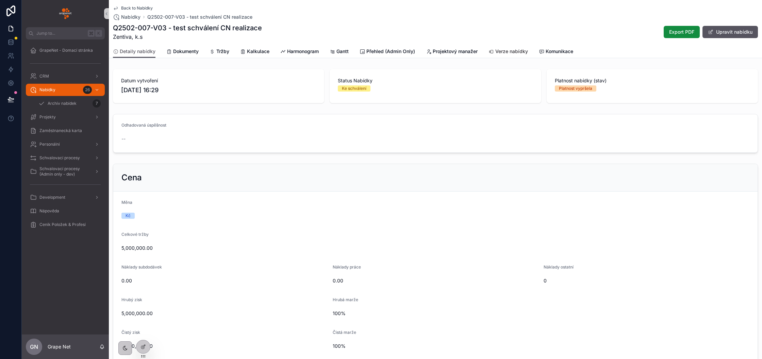
click at [507, 50] on span "Verze nabídky" at bounding box center [512, 51] width 33 height 7
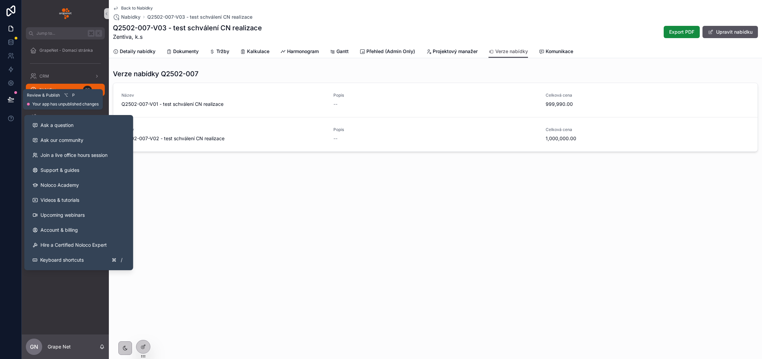
click at [13, 102] on icon at bounding box center [10, 99] width 7 height 7
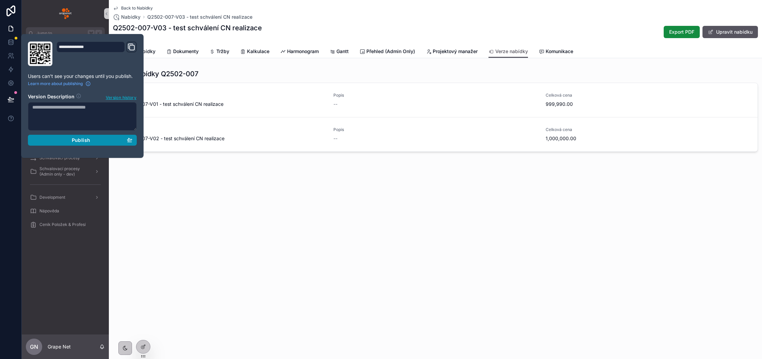
click at [93, 141] on div "Publish" at bounding box center [82, 140] width 100 height 6
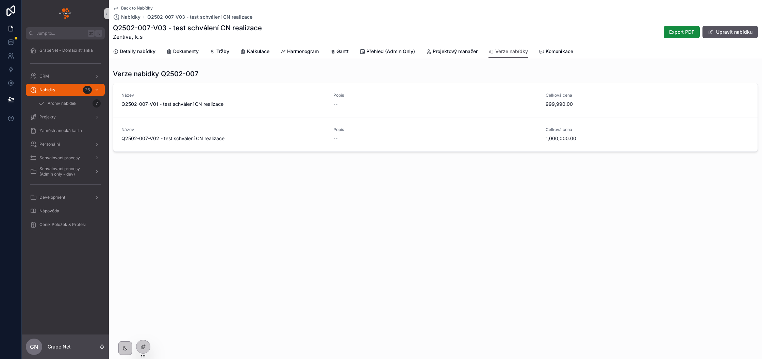
click at [373, 197] on div "Back to Nabídky Nabídky Q2502-007-V03 - test schválení CN realizace Q2502-007-V…" at bounding box center [435, 99] width 653 height 198
